Goal: Information Seeking & Learning: Compare options

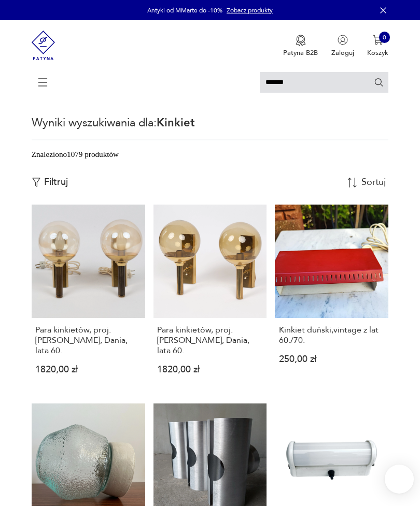
click at [260, 80] on input "*******" at bounding box center [324, 82] width 128 height 21
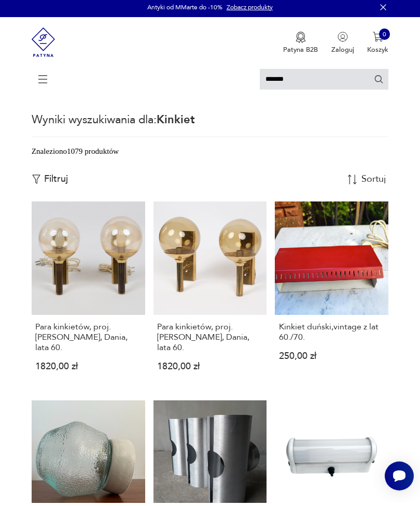
scroll to position [3, 0]
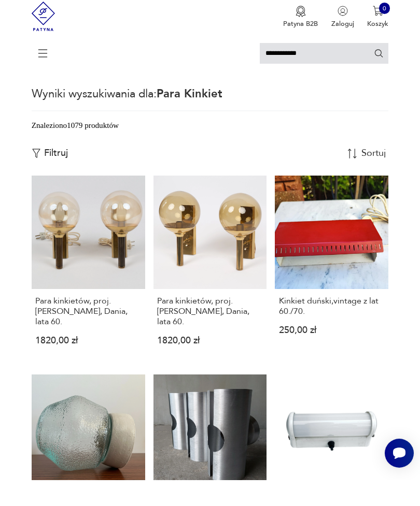
type input "**********"
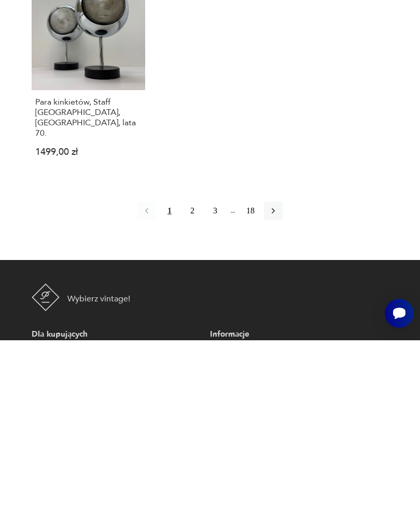
scroll to position [1089, 0]
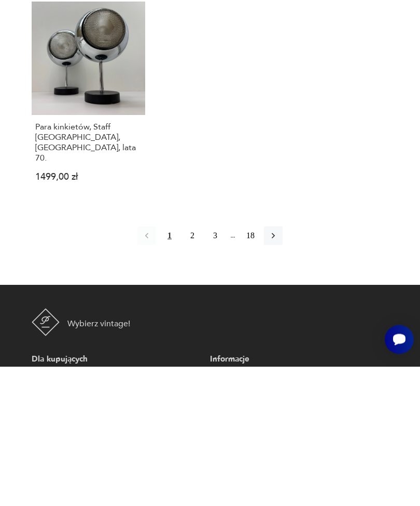
click at [278, 370] on icon "button" at bounding box center [273, 375] width 10 height 10
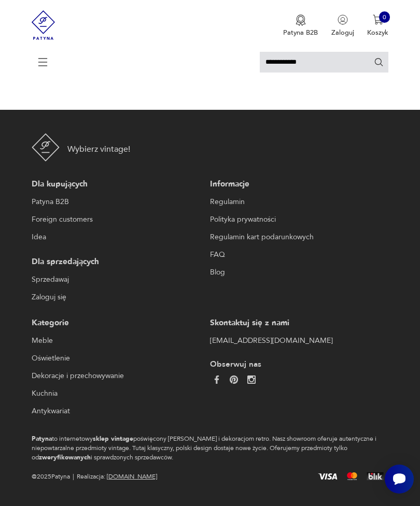
scroll to position [192, 0]
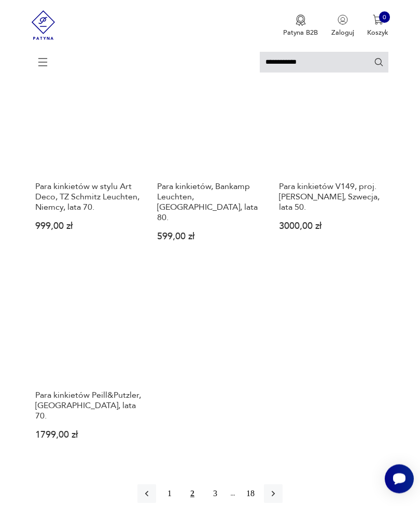
scroll to position [996, 0]
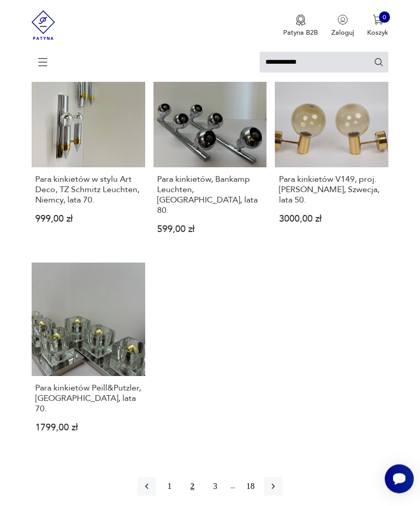
click at [278, 482] on icon "button" at bounding box center [273, 487] width 10 height 10
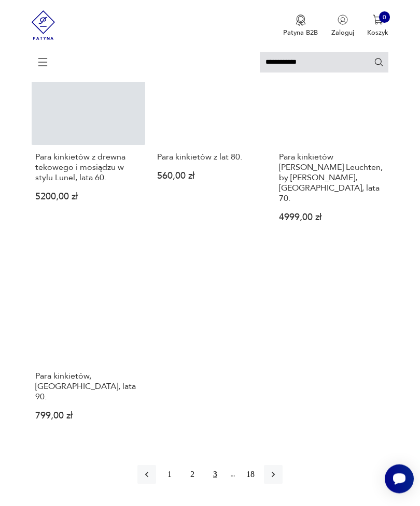
scroll to position [1032, 0]
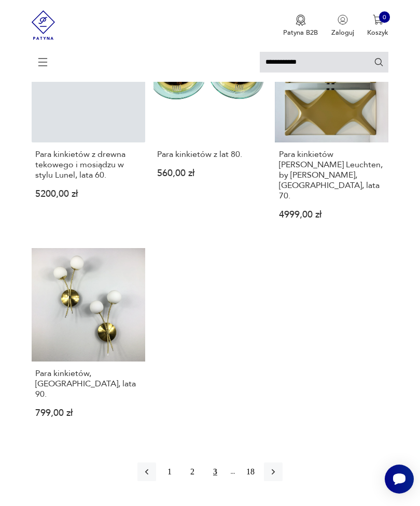
click at [282, 463] on button "button" at bounding box center [273, 472] width 19 height 19
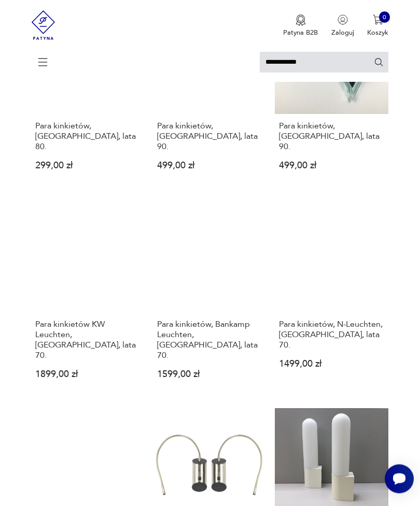
scroll to position [423, 0]
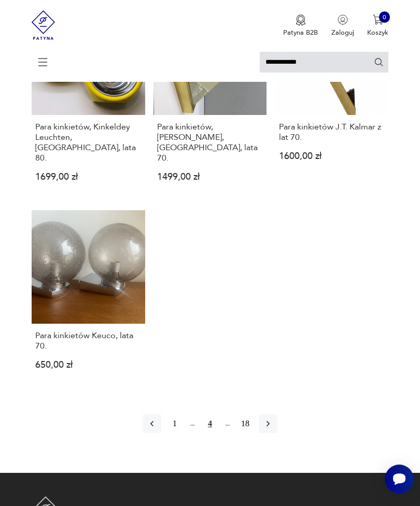
click at [277, 424] on button "button" at bounding box center [268, 424] width 19 height 19
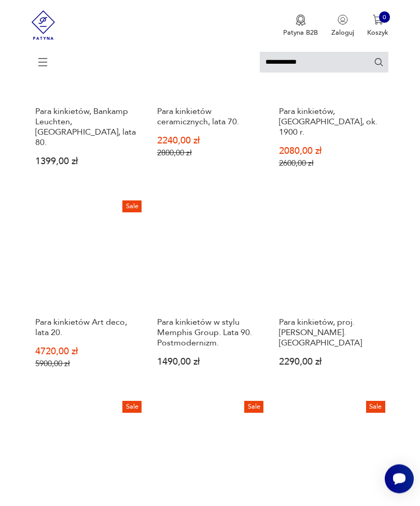
scroll to position [428, 0]
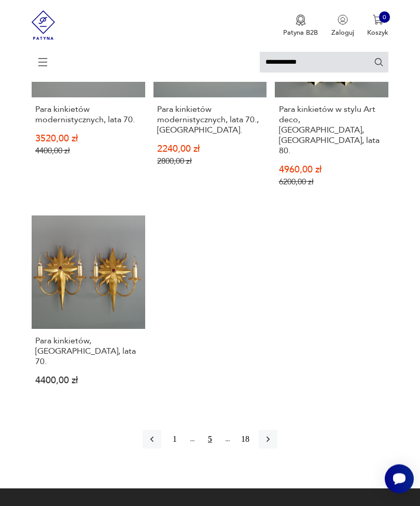
click at [273, 445] on icon "button" at bounding box center [268, 440] width 10 height 10
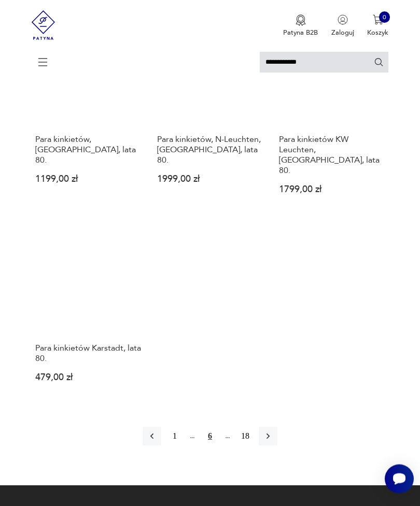
scroll to position [1026, 0]
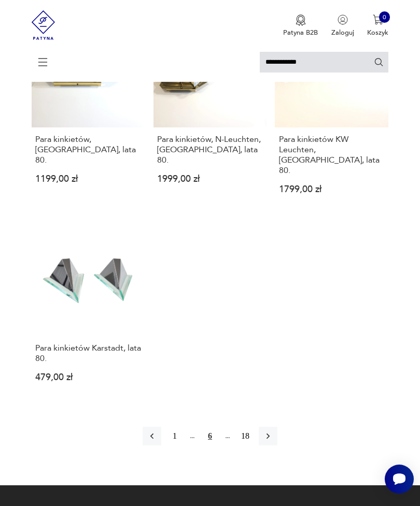
click at [273, 436] on icon "button" at bounding box center [268, 436] width 10 height 10
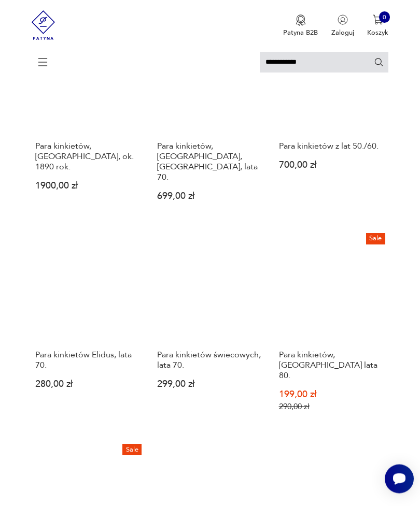
scroll to position [821, 0]
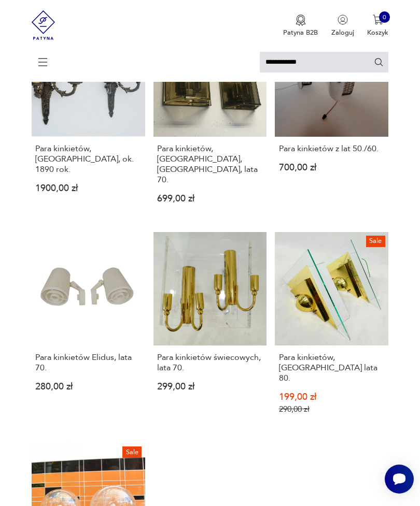
click at [49, 352] on h3 "Para kinkietów Elidus, lata 70." at bounding box center [88, 362] width 106 height 21
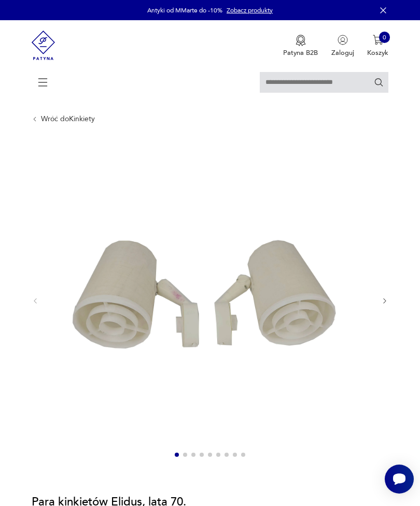
click at [387, 305] on icon "button" at bounding box center [385, 301] width 8 height 8
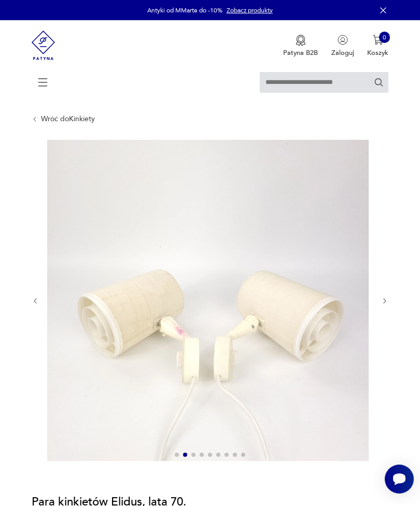
click at [383, 318] on div at bounding box center [210, 301] width 357 height 323
click at [388, 305] on icon "button" at bounding box center [385, 301] width 8 height 8
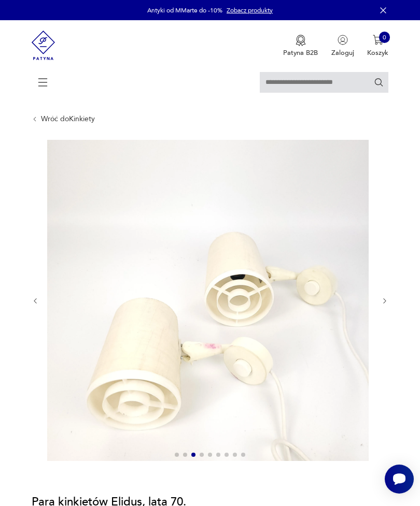
click at [388, 305] on icon "button" at bounding box center [385, 301] width 8 height 8
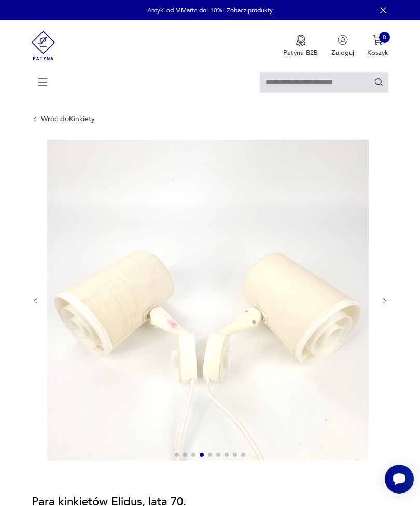
click at [387, 305] on icon "button" at bounding box center [385, 301] width 8 height 8
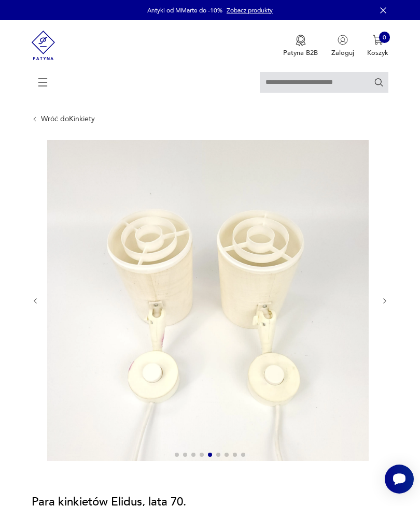
click at [37, 120] on div "Wróć do Kinkiety" at bounding box center [63, 119] width 63 height 8
click at [61, 123] on link "Wróć do Kinkiety" at bounding box center [68, 119] width 54 height 8
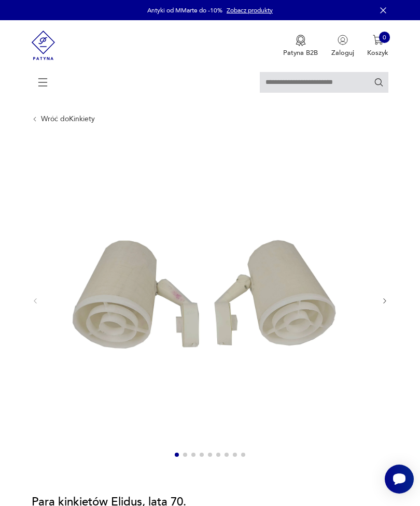
type input "**********"
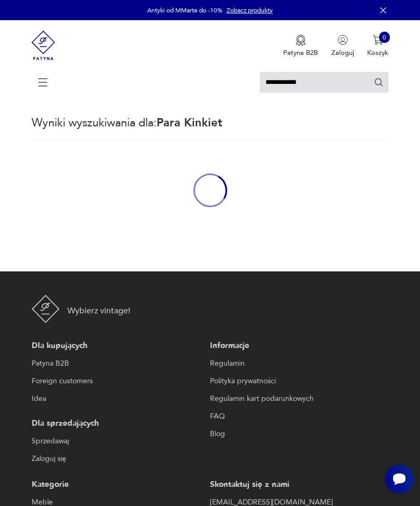
scroll to position [143, 0]
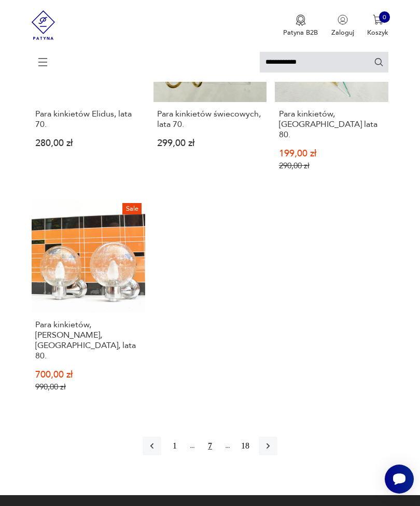
click at [273, 441] on icon "button" at bounding box center [268, 446] width 10 height 10
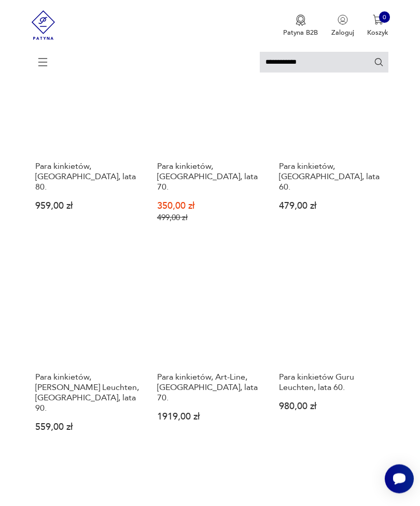
scroll to position [789, 0]
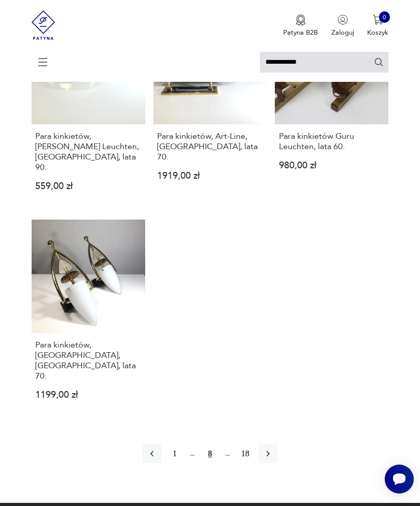
click at [273, 449] on icon "button" at bounding box center [268, 454] width 10 height 10
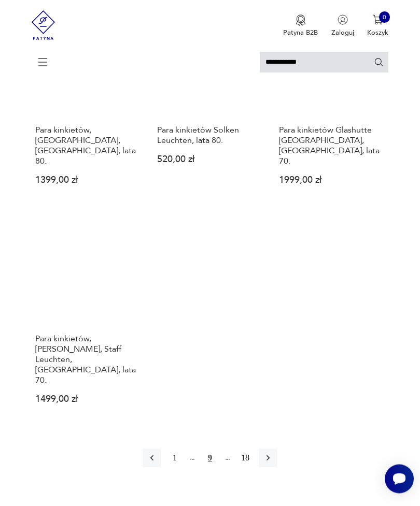
scroll to position [1041, 0]
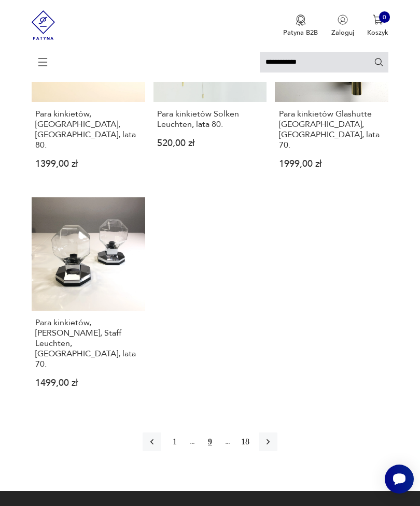
click at [273, 437] on icon "button" at bounding box center [268, 442] width 10 height 10
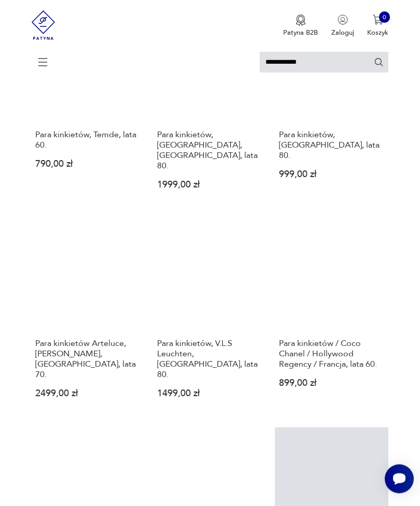
scroll to position [195, 0]
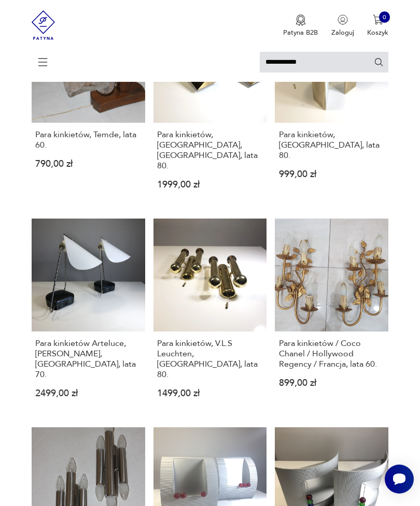
click at [61, 317] on link "Para kinkietów Arteluce, Paolo Rizzatto, Włochy, lata 70. 2499,00 zł" at bounding box center [88, 317] width 113 height 196
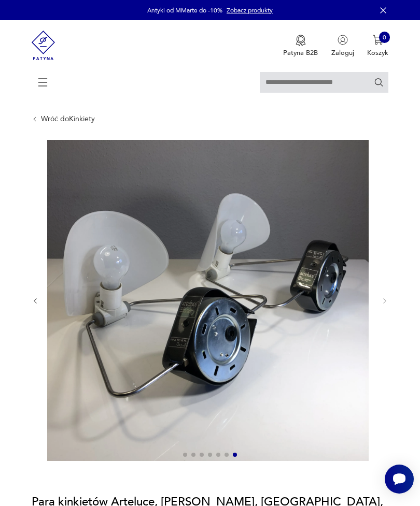
type input "**********"
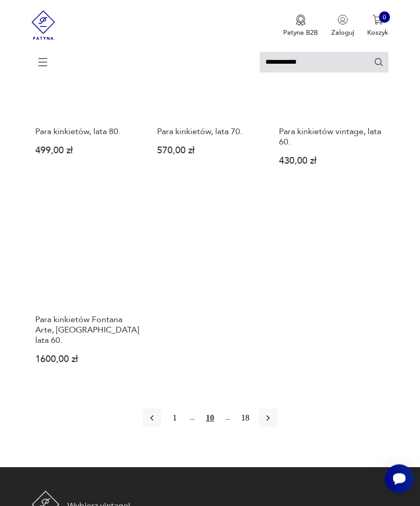
scroll to position [1107, 0]
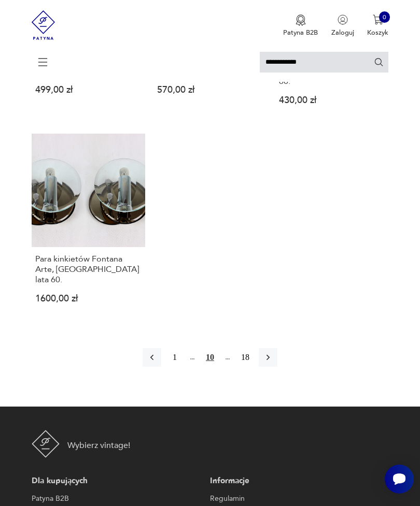
click at [273, 352] on icon "button" at bounding box center [268, 357] width 10 height 10
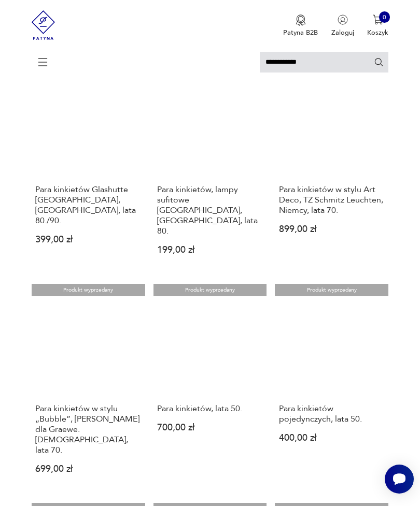
scroll to position [341, 0]
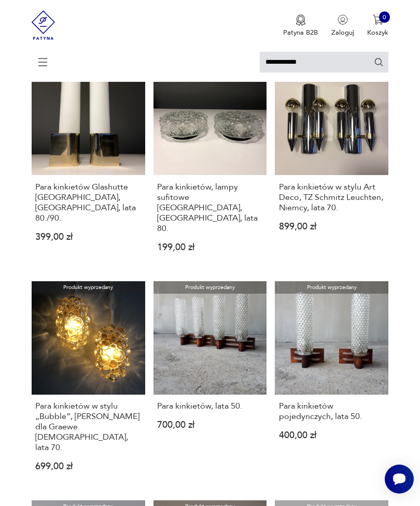
click at [68, 419] on h3 "Para kinkietów w stylu „Bubble”, Helena Tynell dla Graewe. Niemcy, lata 70." at bounding box center [88, 427] width 106 height 52
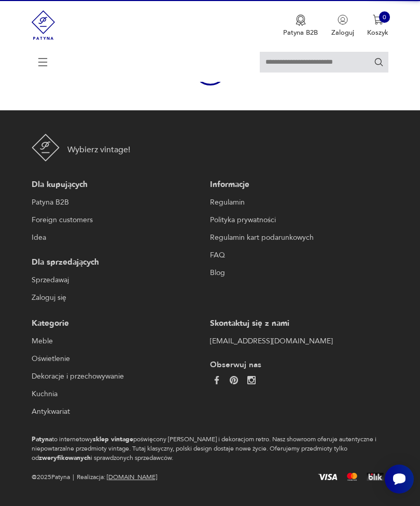
scroll to position [110, 0]
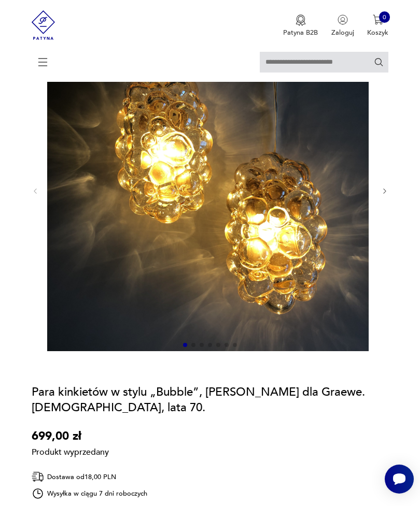
click at [382, 195] on icon "button" at bounding box center [385, 192] width 8 height 8
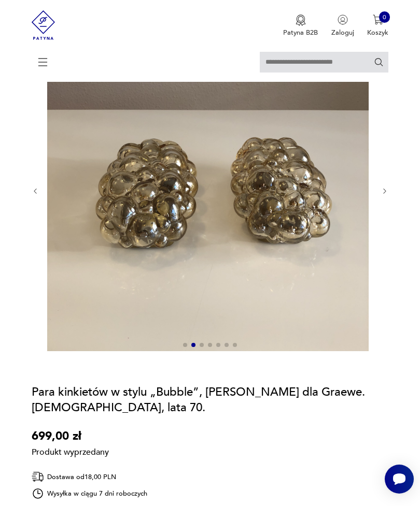
click at [387, 196] on button "button" at bounding box center [385, 192] width 8 height 8
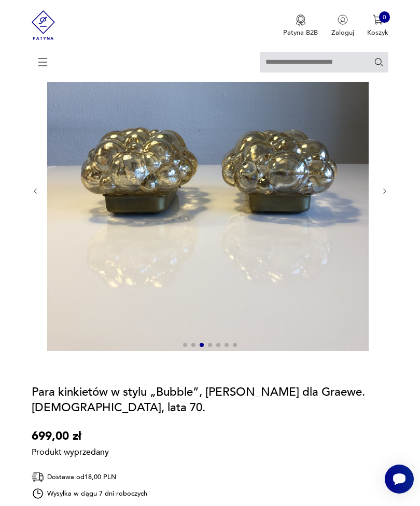
click at [382, 195] on icon "button" at bounding box center [385, 192] width 8 height 8
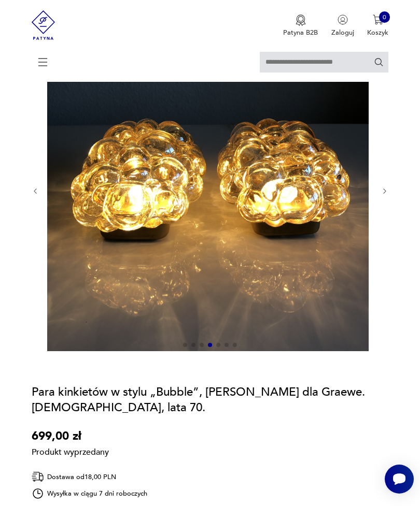
click at [394, 203] on section "Produkt wyprzedany Opis produktu Para kinkietów w stylu „Bubble” zaprojektowany…" at bounding box center [210, 432] width 420 height 805
click at [382, 195] on icon "button" at bounding box center [385, 192] width 8 height 8
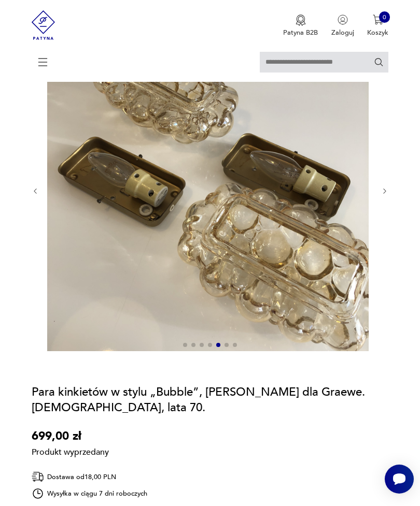
click at [388, 195] on icon "button" at bounding box center [385, 192] width 8 height 8
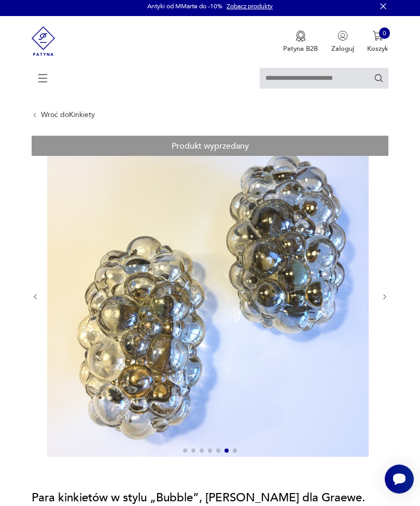
scroll to position [0, 0]
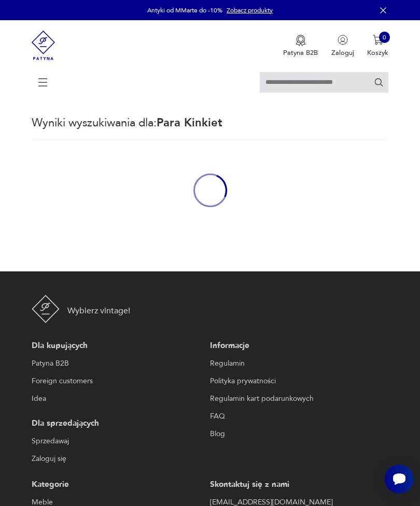
type input "**********"
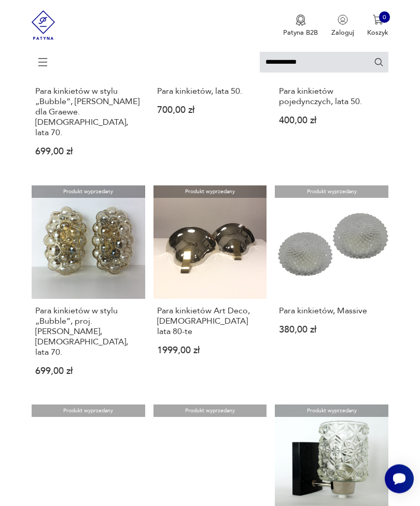
scroll to position [656, 0]
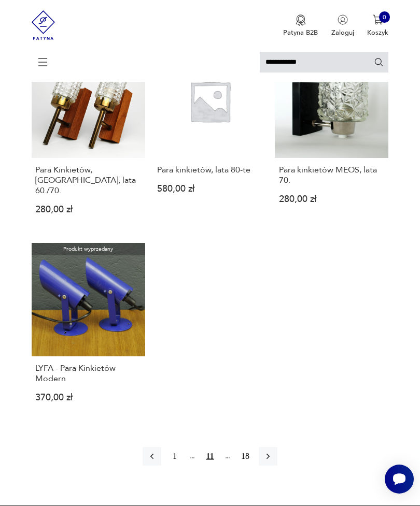
click at [273, 451] on icon "button" at bounding box center [268, 456] width 10 height 10
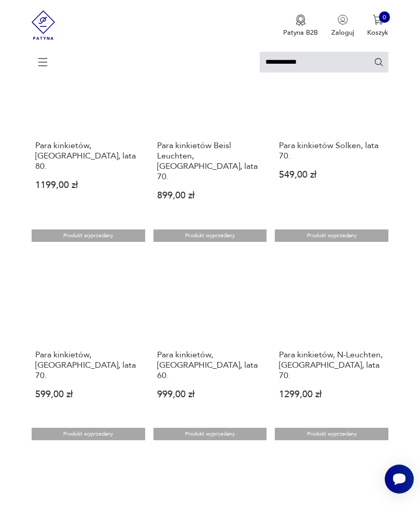
scroll to position [591, 0]
